Goal: Obtain resource: Download file/media

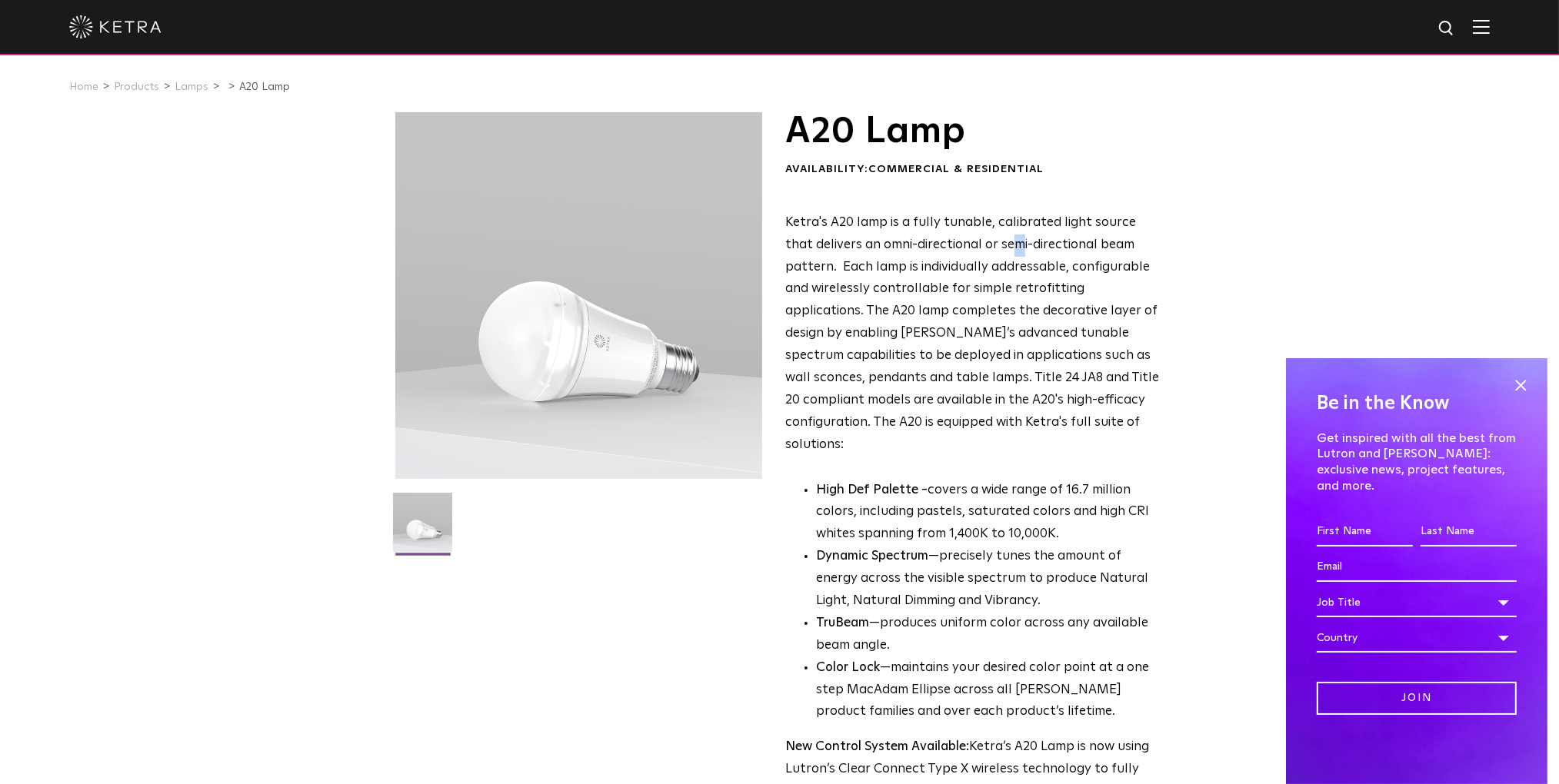
drag, startPoint x: 16, startPoint y: 3, endPoint x: 989, endPoint y: 240, distance: 1001.4
click at [989, 240] on span "Ketra's A20 lamp is a fully tunable, calibrated light source that delivers an o…" at bounding box center [972, 334] width 374 height 236
drag, startPoint x: 989, startPoint y: 240, endPoint x: 874, endPoint y: 273, distance: 119.6
click at [874, 273] on span "Ketra's A20 lamp is a fully tunable, calibrated light source that delivers an o…" at bounding box center [972, 334] width 374 height 236
click at [1523, 397] on span at bounding box center [1520, 385] width 23 height 23
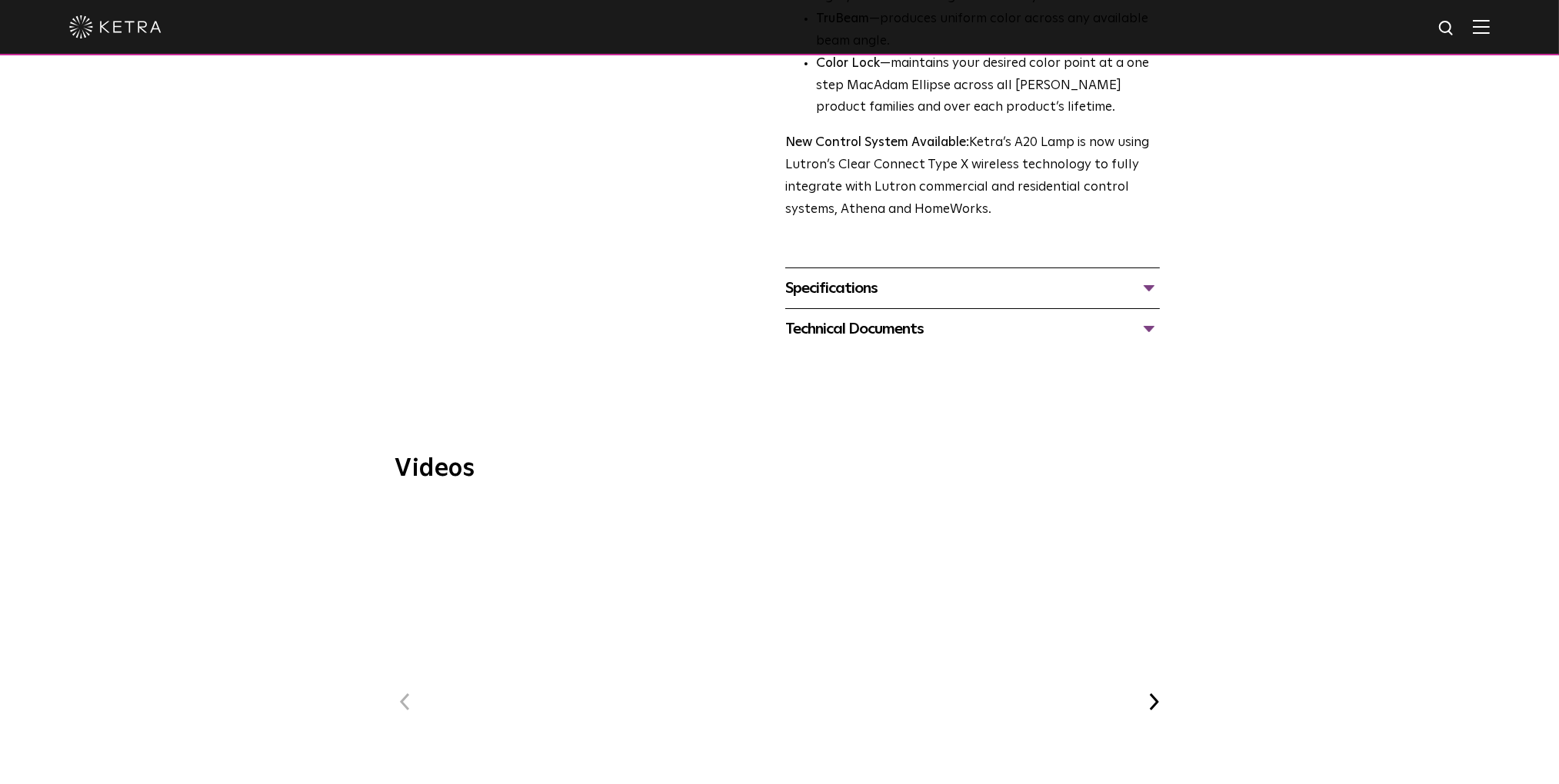
scroll to position [615, 0]
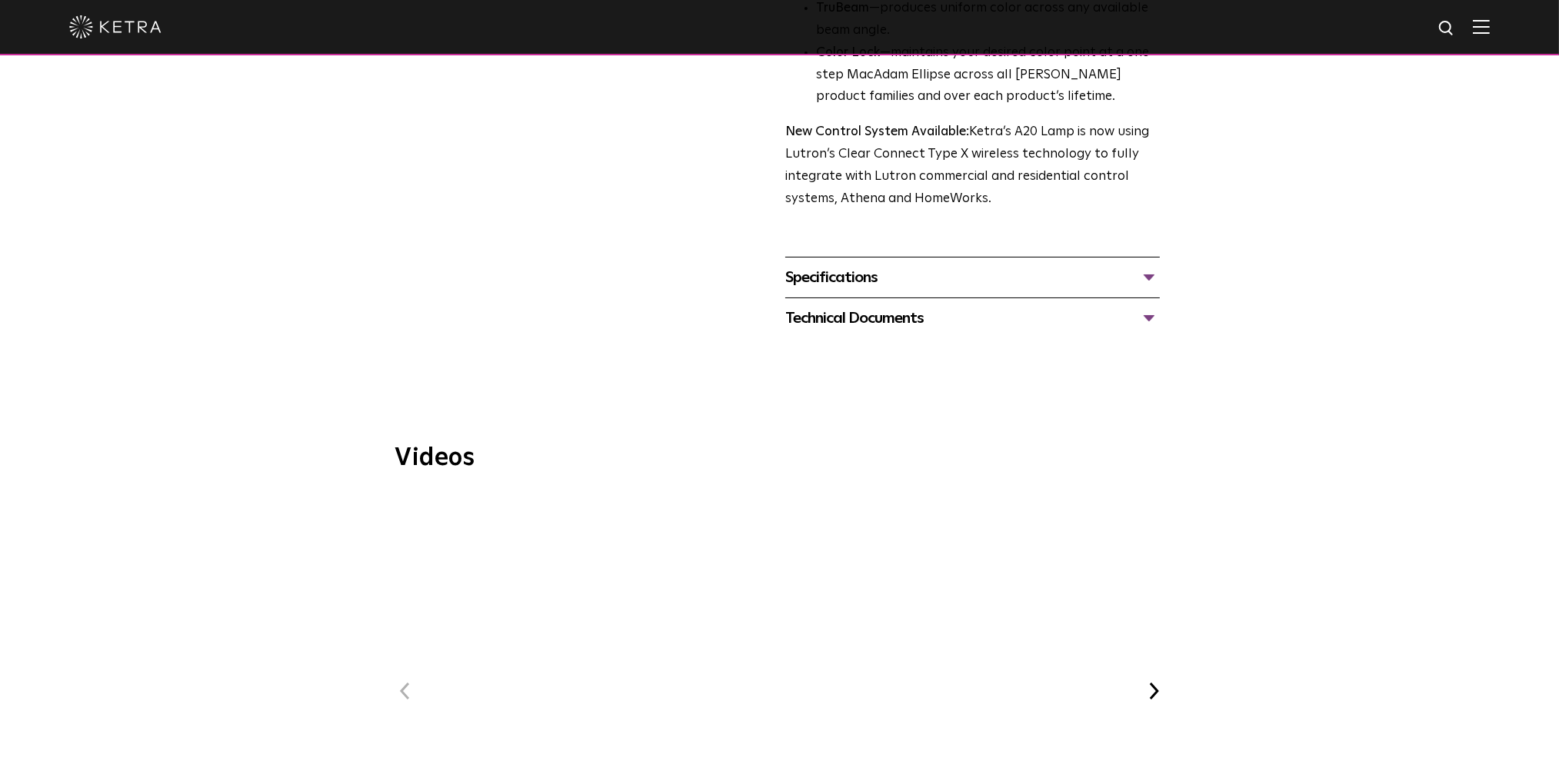
click at [1144, 265] on div "Specifications" at bounding box center [972, 278] width 374 height 25
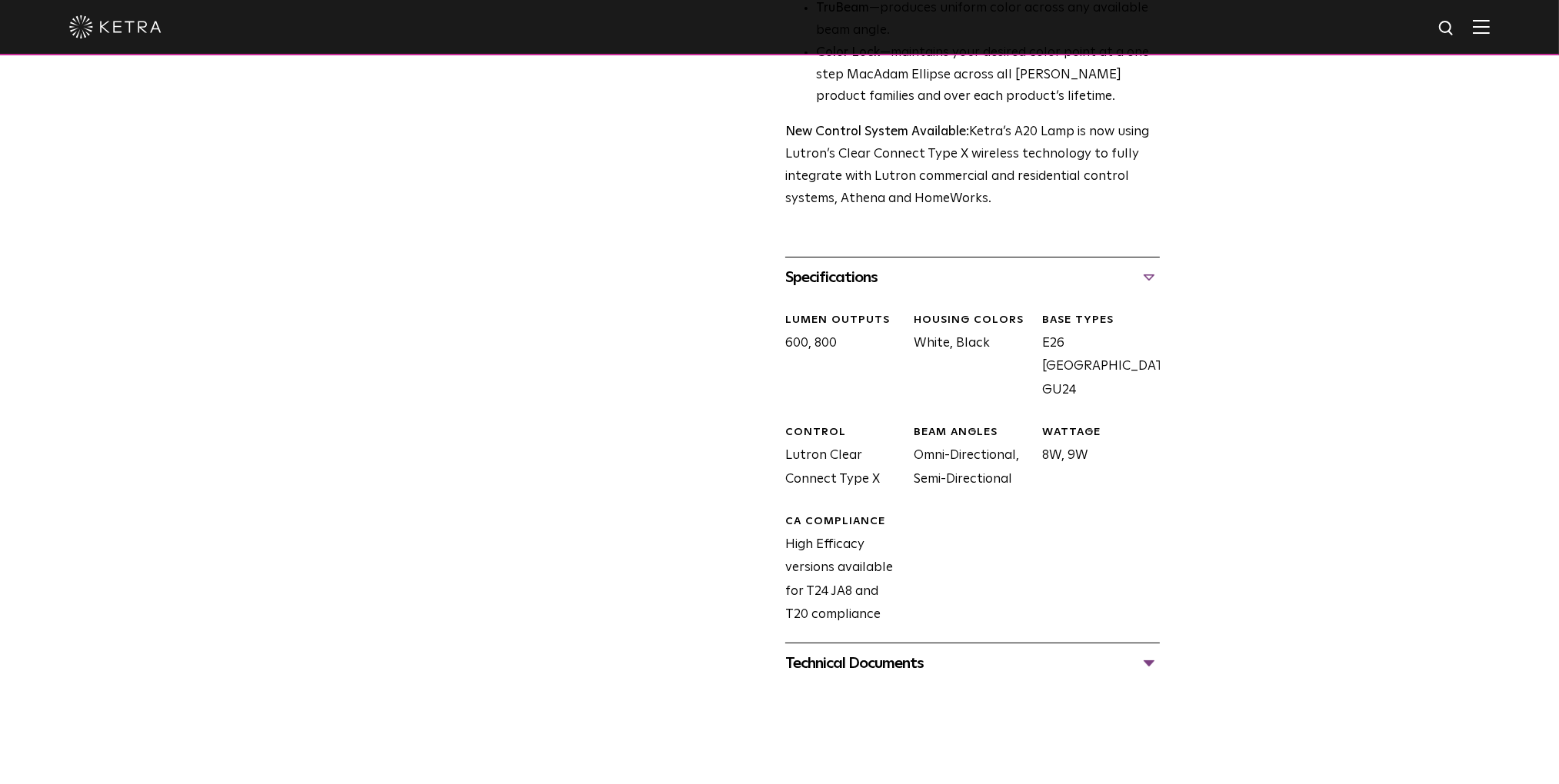
click at [1149, 651] on div "Technical Documents" at bounding box center [972, 663] width 374 height 25
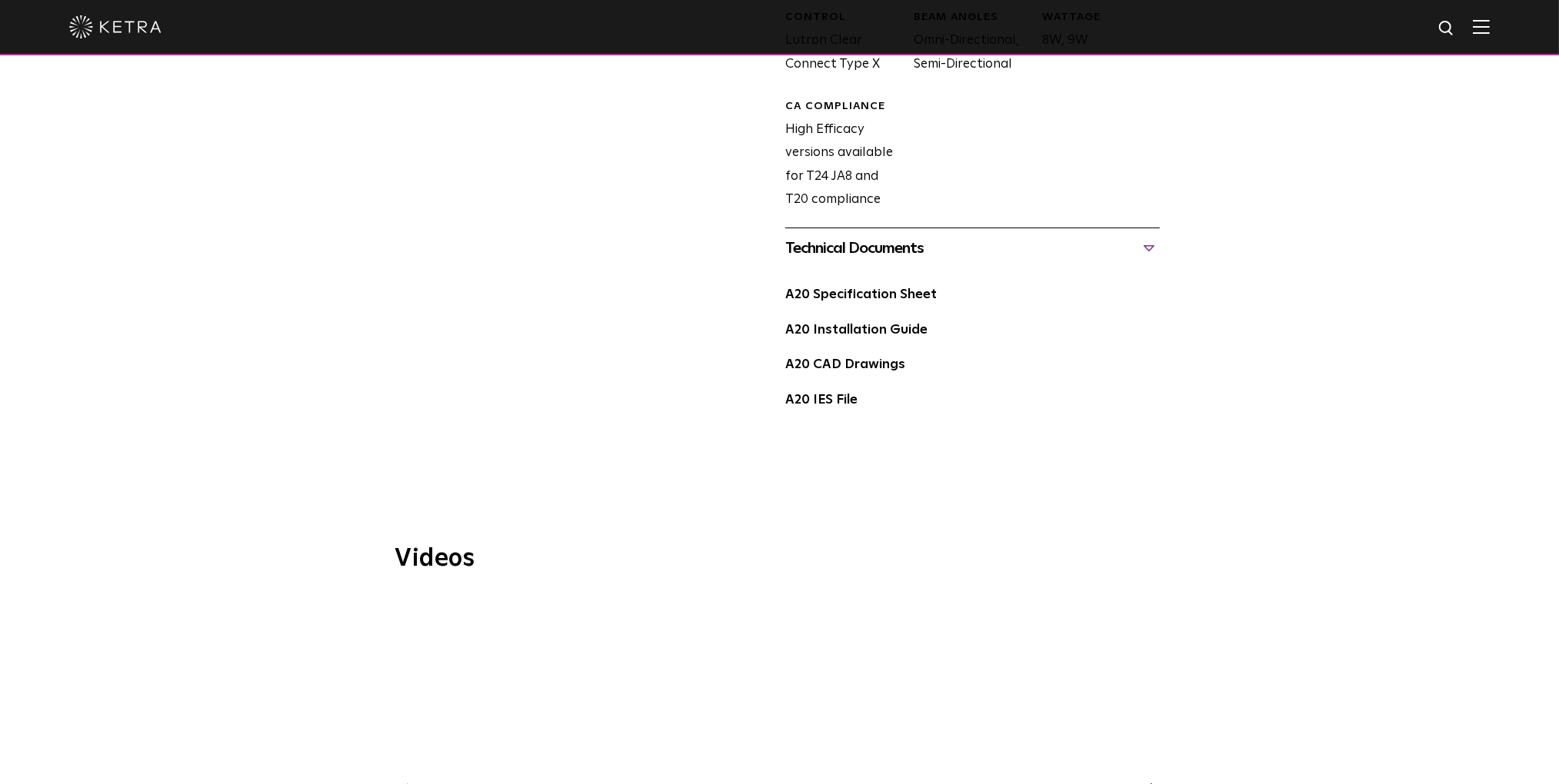
scroll to position [999, 0]
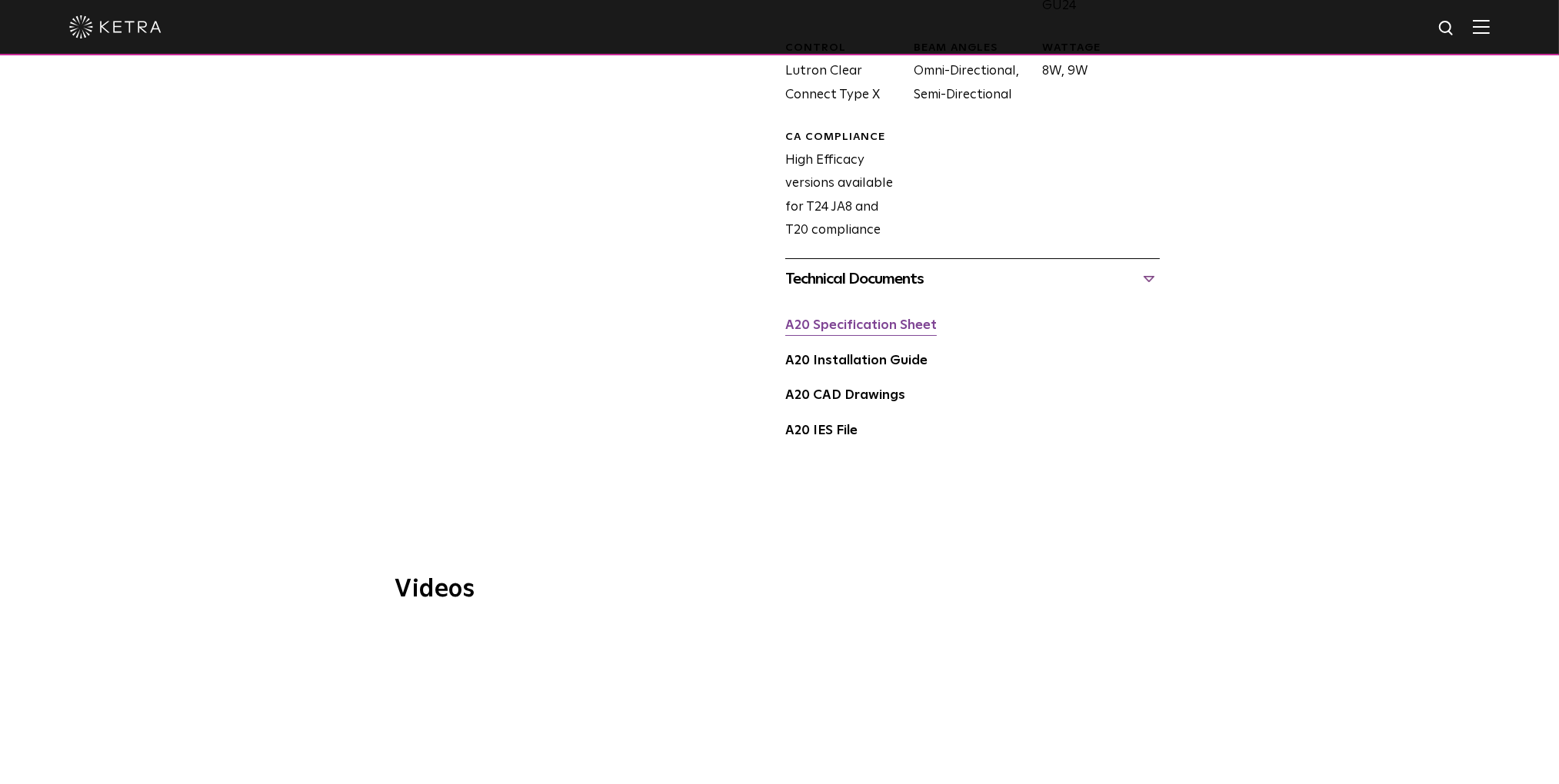
click at [914, 319] on link "A20 Specification Sheet" at bounding box center [861, 325] width 152 height 13
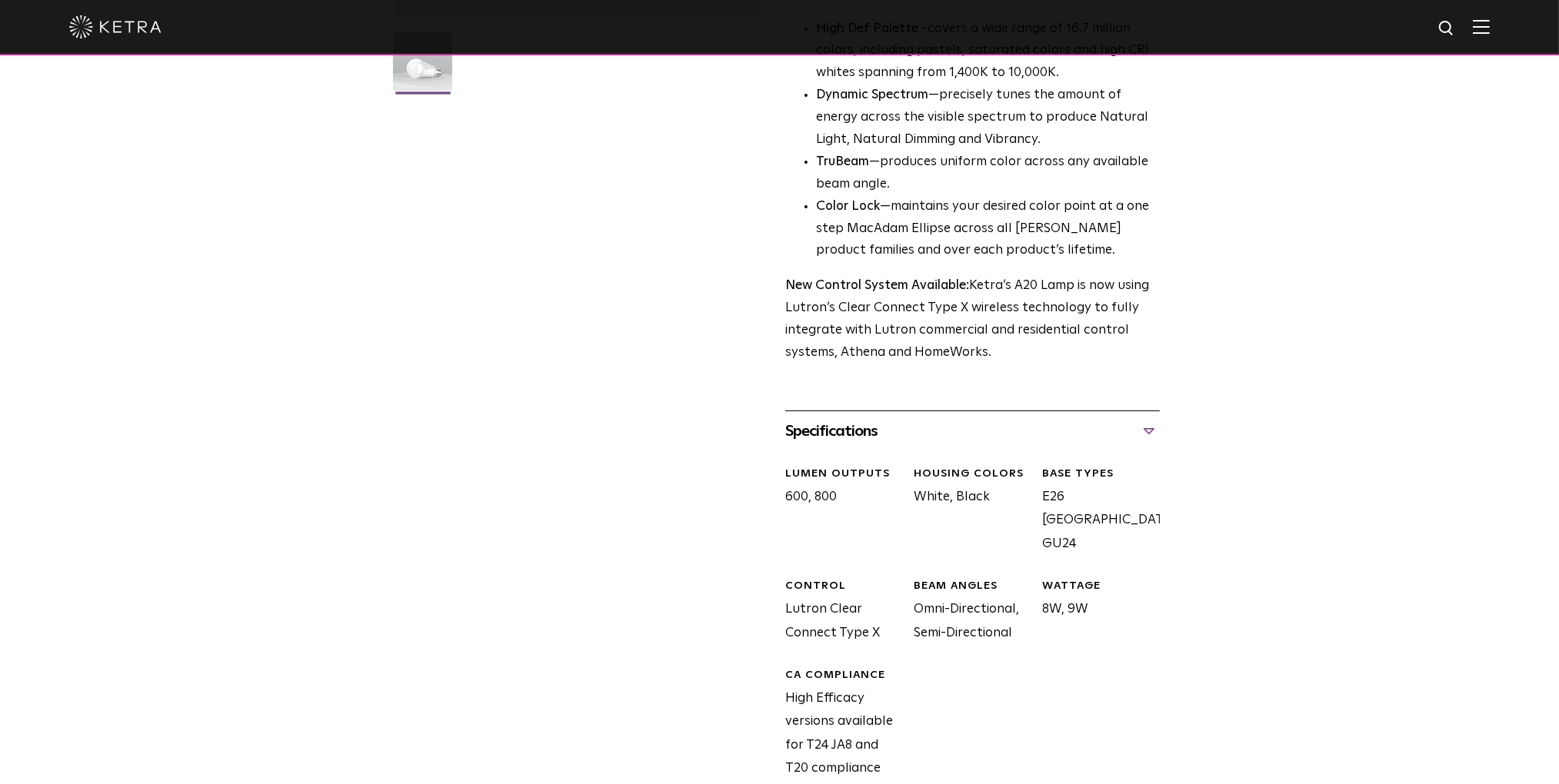
scroll to position [0, 0]
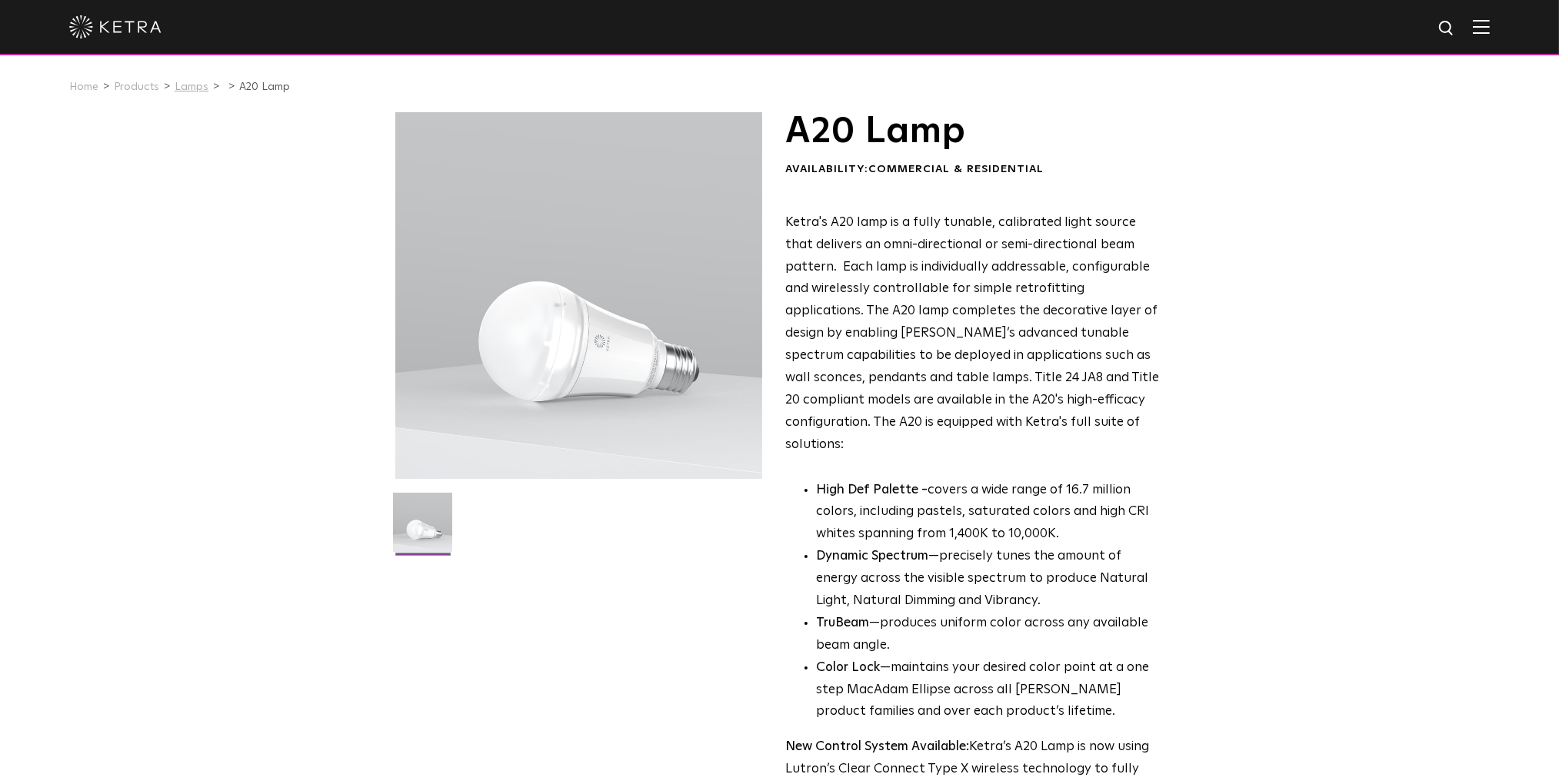
click at [180, 88] on link "Lamps" at bounding box center [191, 87] width 34 height 11
